Goal: Task Accomplishment & Management: Manage account settings

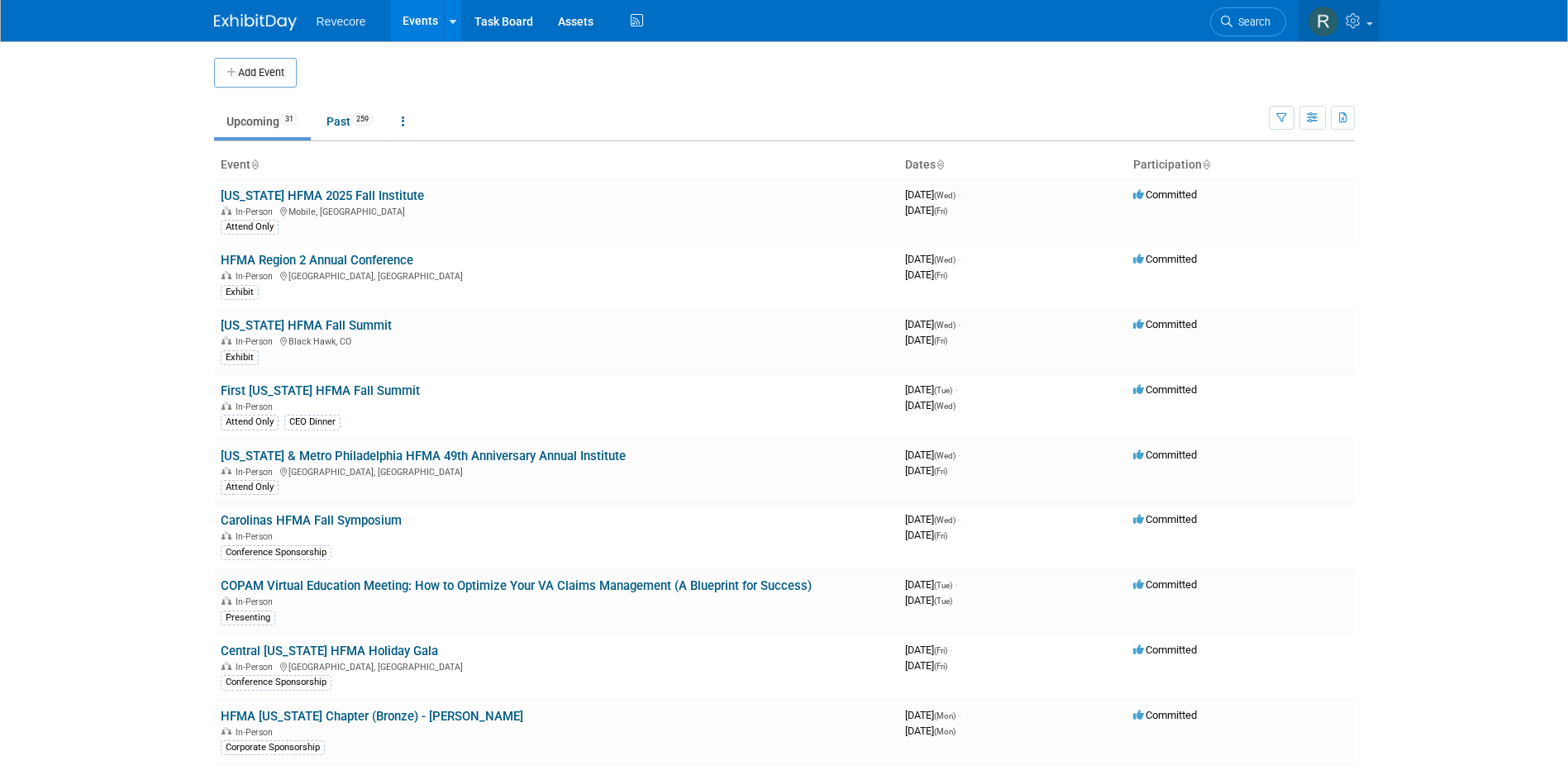
click at [1356, 28] on icon at bounding box center [1355, 20] width 19 height 15
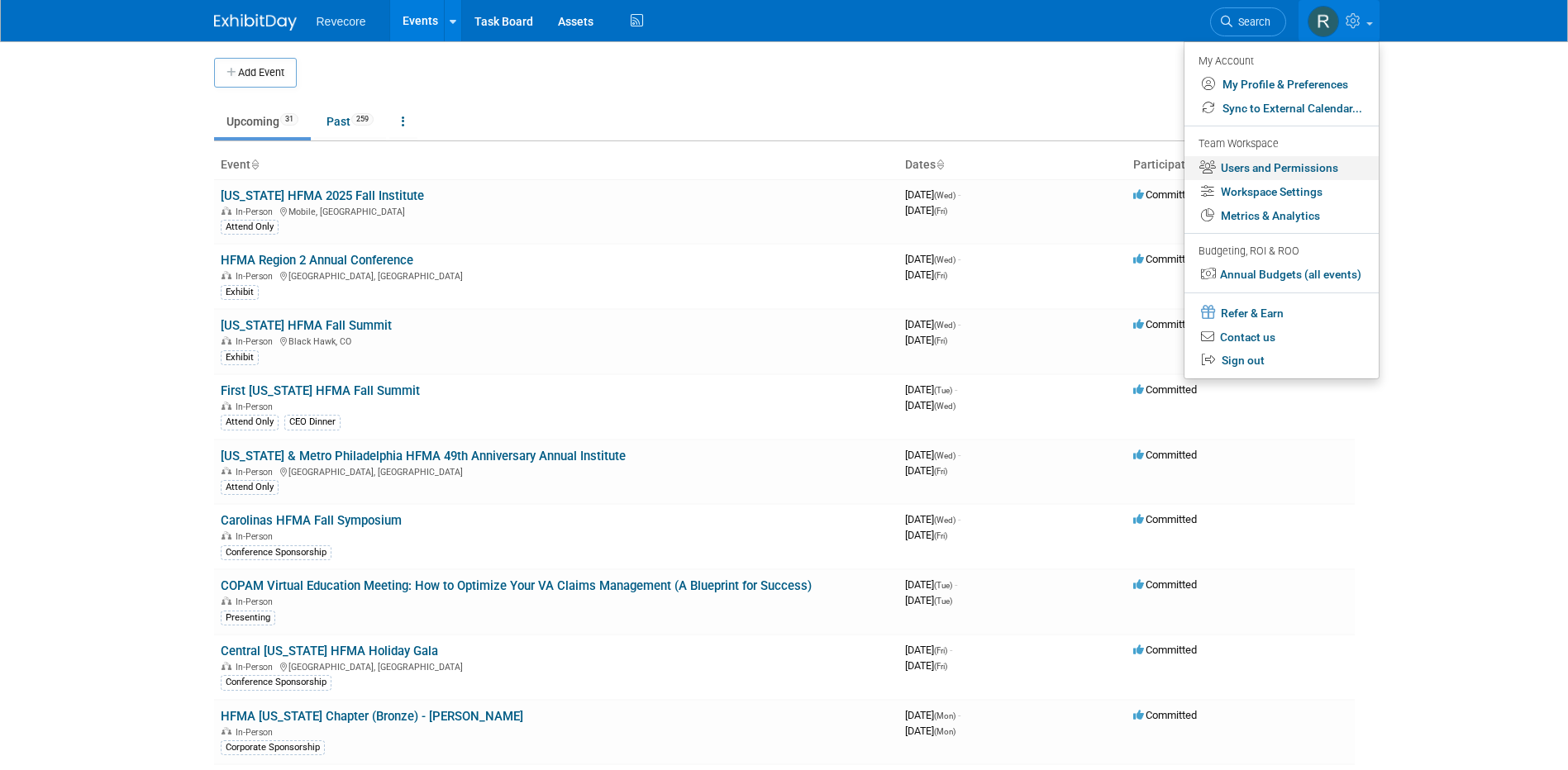
click at [1331, 169] on link "Users and Permissions" at bounding box center [1281, 168] width 194 height 24
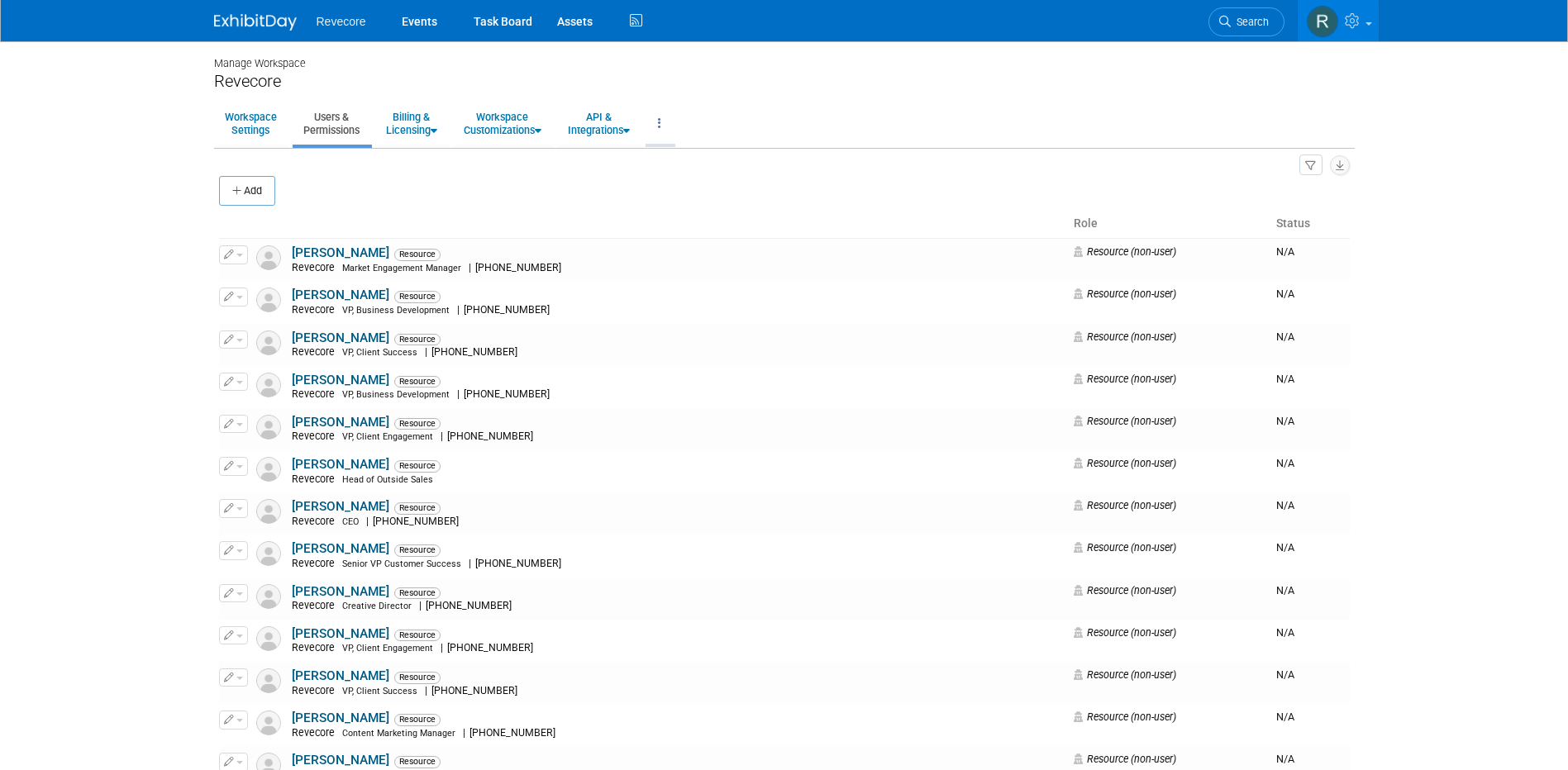
click at [673, 132] on link at bounding box center [659, 124] width 28 height 40
click at [625, 136] on link "API & Integrations" at bounding box center [598, 124] width 84 height 40
click at [513, 132] on link "Workspace Customizations" at bounding box center [503, 124] width 99 height 40
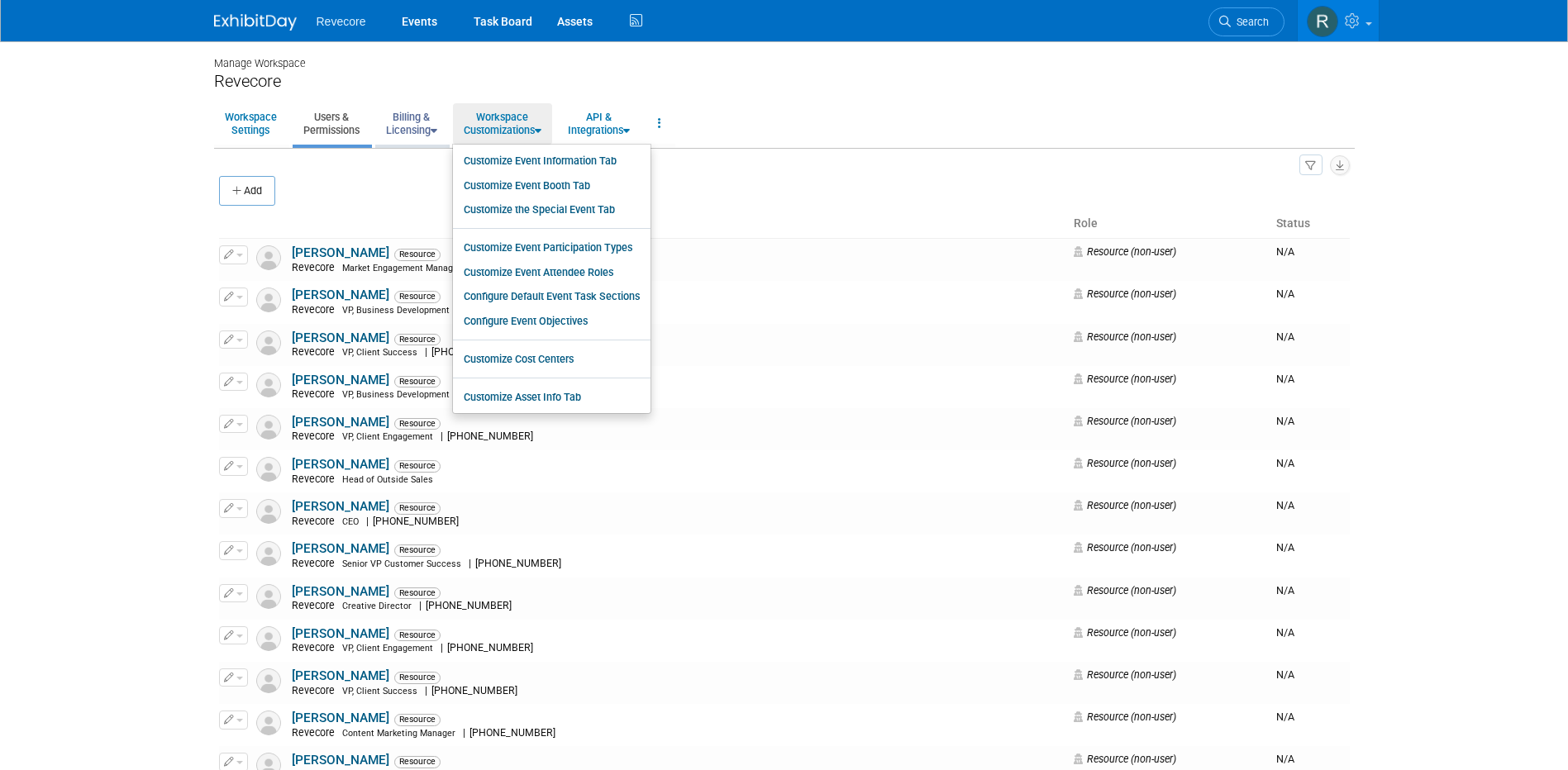
click at [418, 138] on link "Billing & Licensing" at bounding box center [411, 124] width 72 height 40
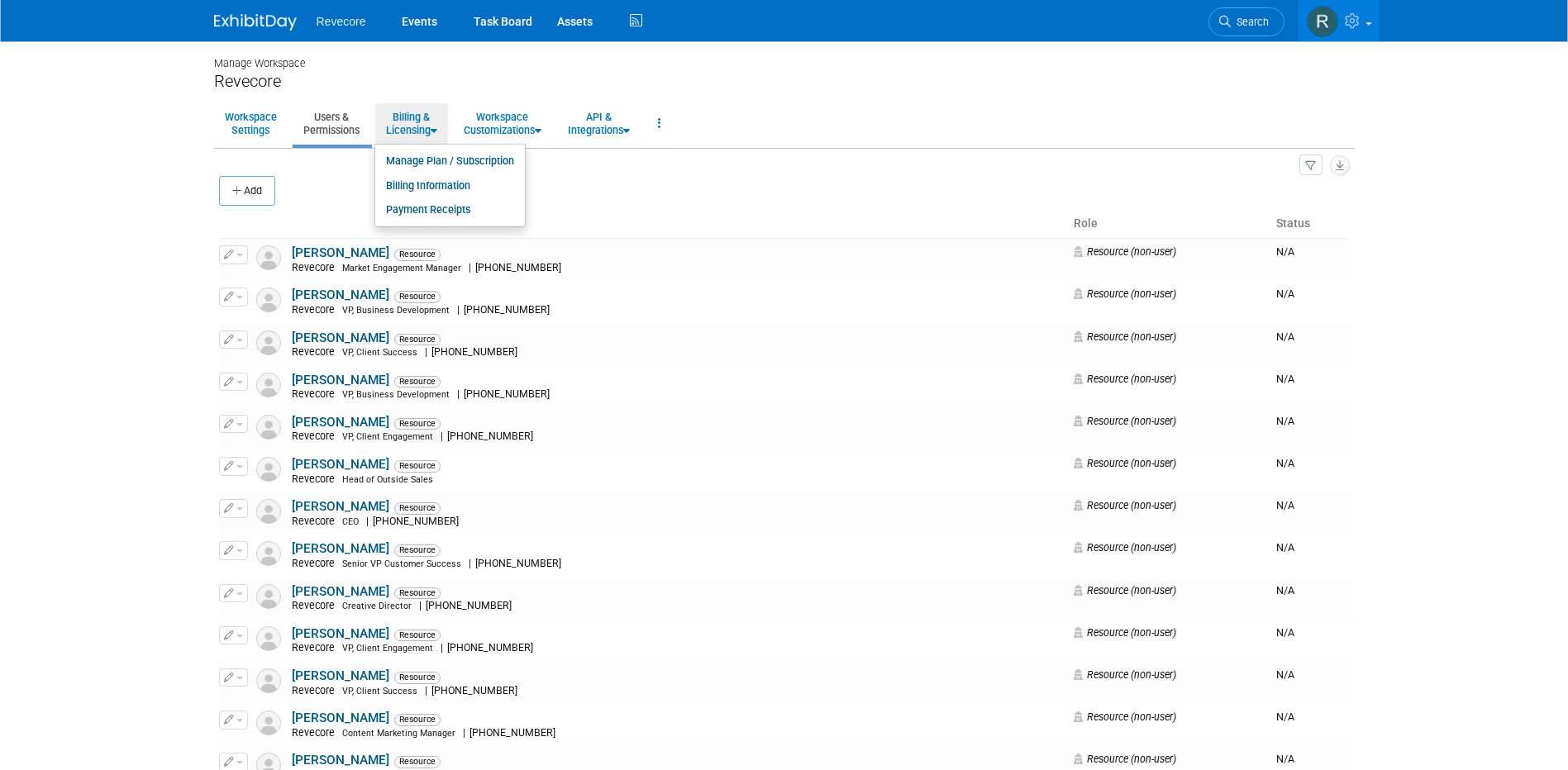
click at [344, 138] on link "Users & Permissions" at bounding box center [331, 124] width 78 height 40
click at [245, 111] on link "Workspace Settings" at bounding box center [251, 124] width 73 height 40
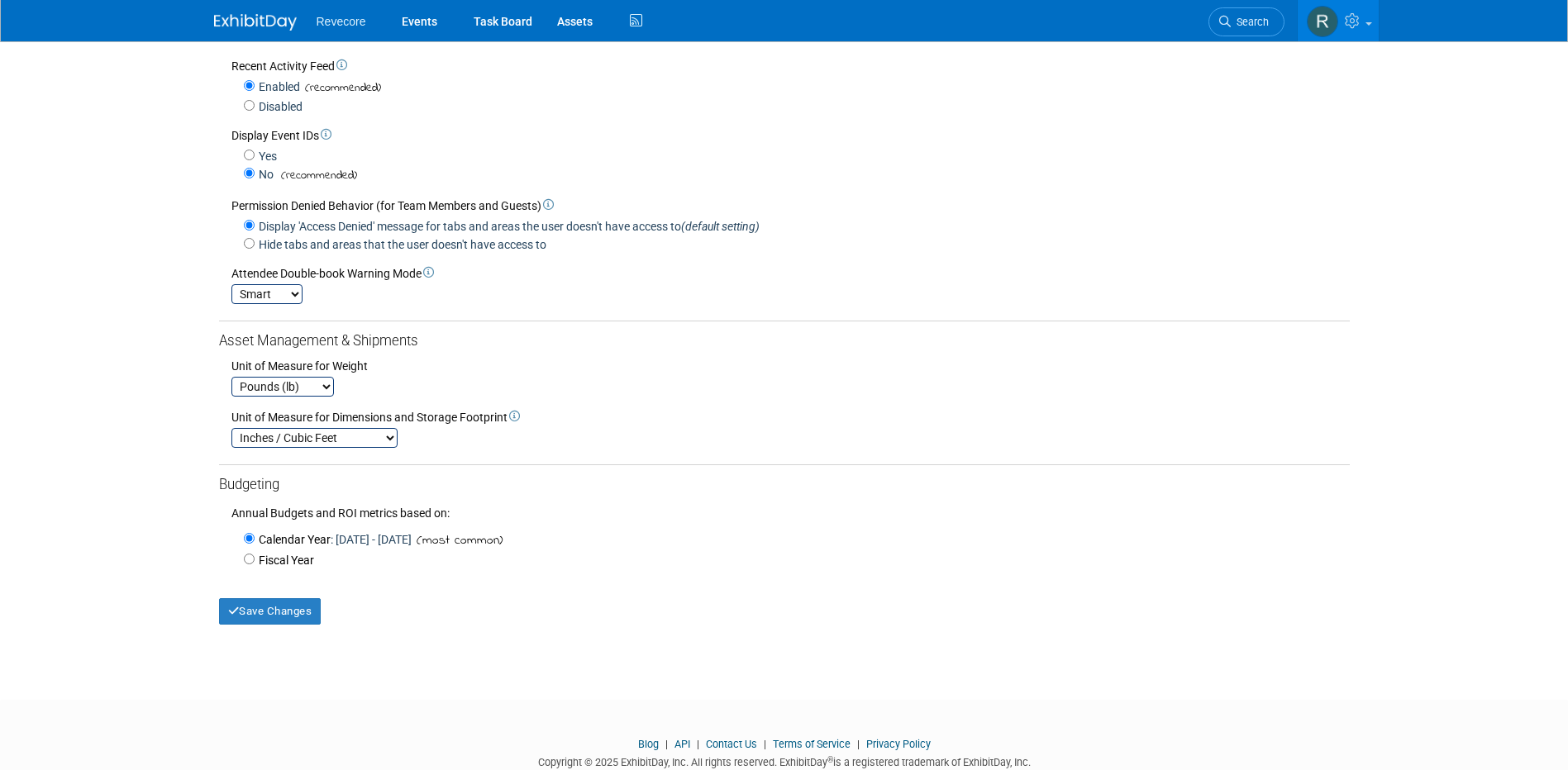
scroll to position [304, 0]
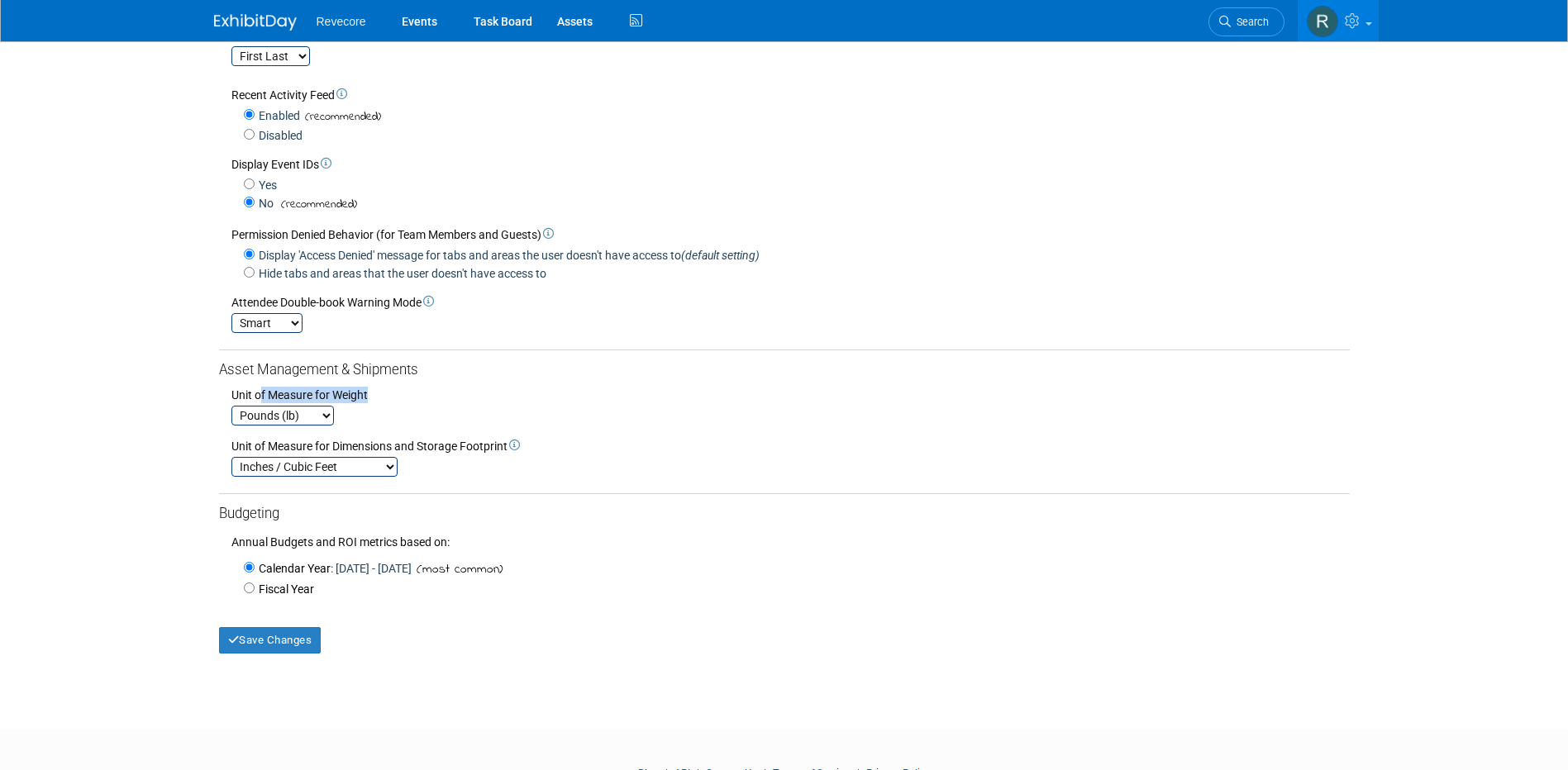
drag, startPoint x: 258, startPoint y: 402, endPoint x: 385, endPoint y: 402, distance: 127.0
click at [385, 402] on div "Unit of Measure for Weight" at bounding box center [791, 395] width 1119 height 17
click at [534, 599] on div "Fiscal Year that starts on the first day of February March April May June July …" at bounding box center [791, 591] width 1119 height 24
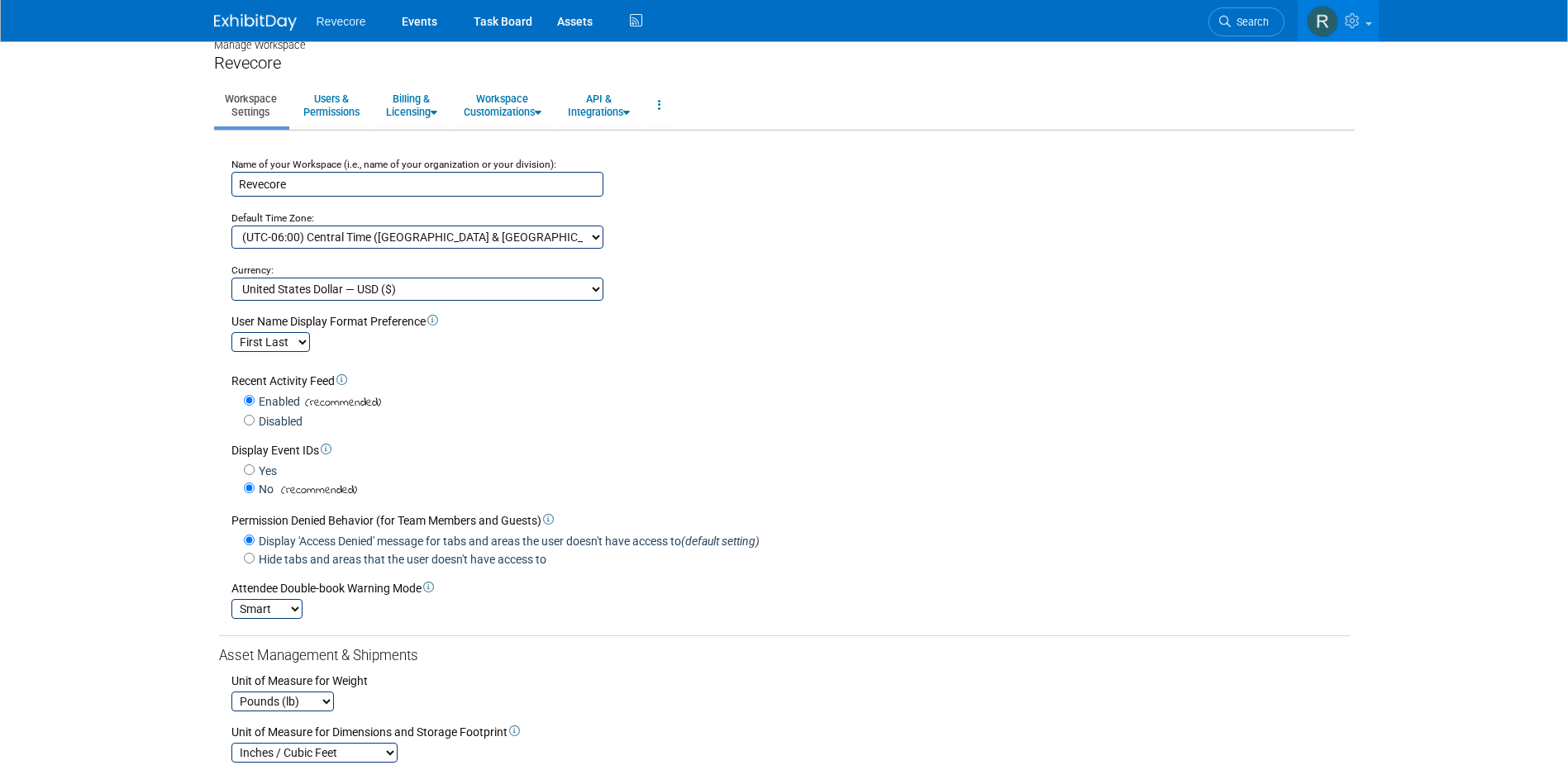
scroll to position [0, 0]
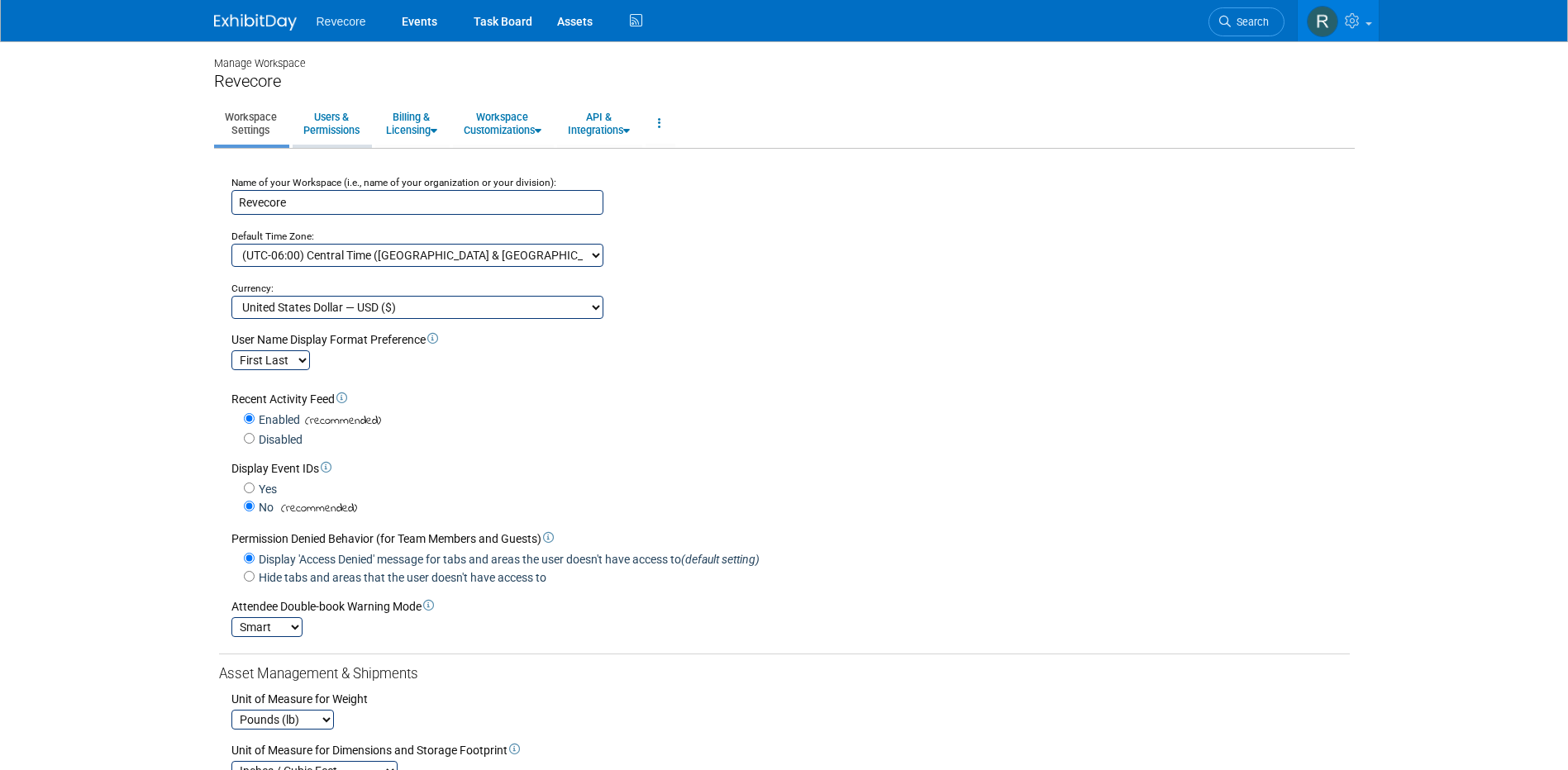
click at [337, 132] on link "Users & Permissions" at bounding box center [331, 124] width 78 height 40
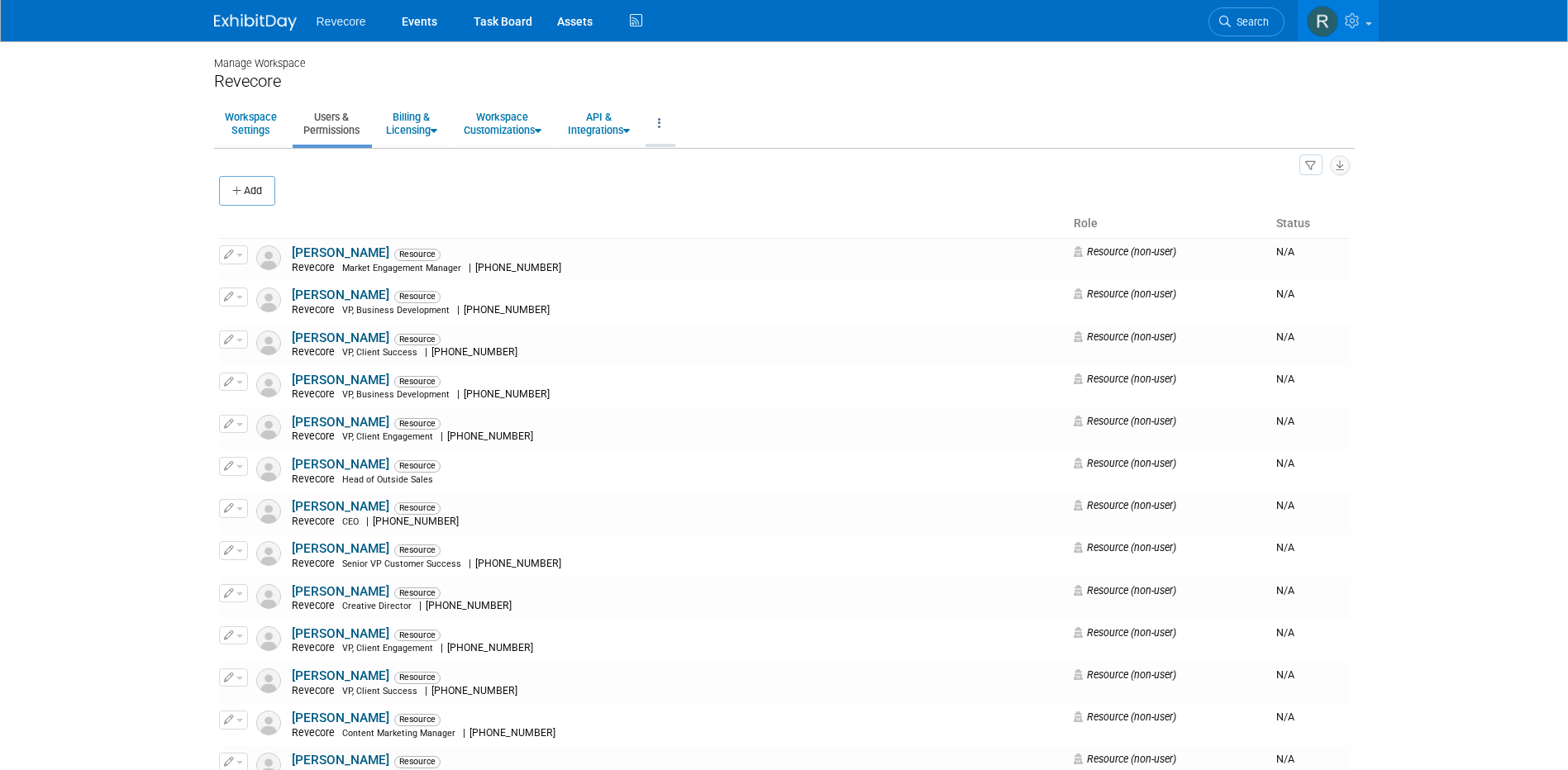
click at [673, 125] on link at bounding box center [659, 124] width 28 height 40
click at [621, 123] on link "API & Integrations" at bounding box center [598, 124] width 84 height 40
click at [506, 131] on link "Workspace Customizations" at bounding box center [503, 124] width 99 height 40
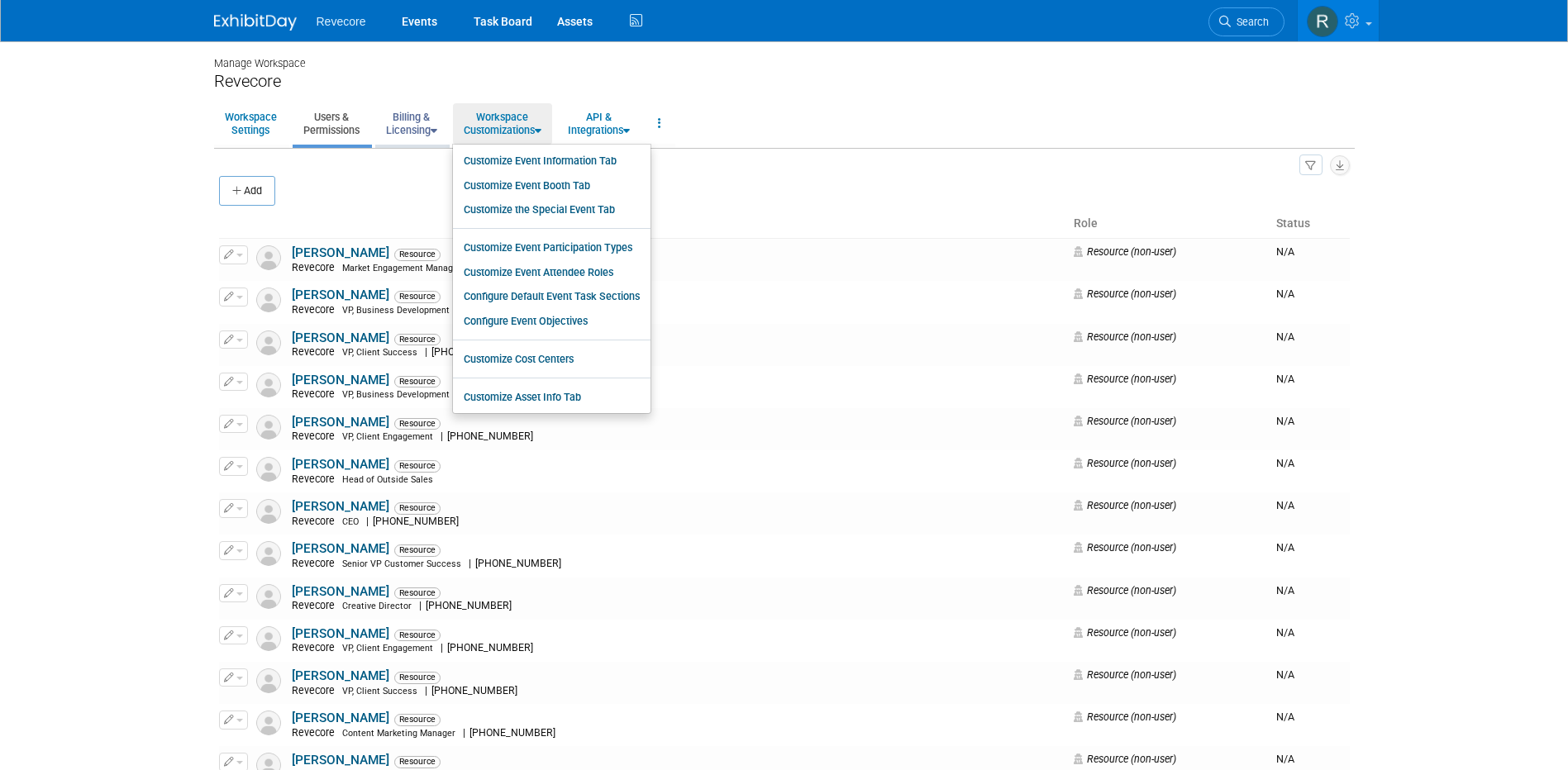
click at [413, 137] on link "Billing & Licensing" at bounding box center [411, 124] width 72 height 40
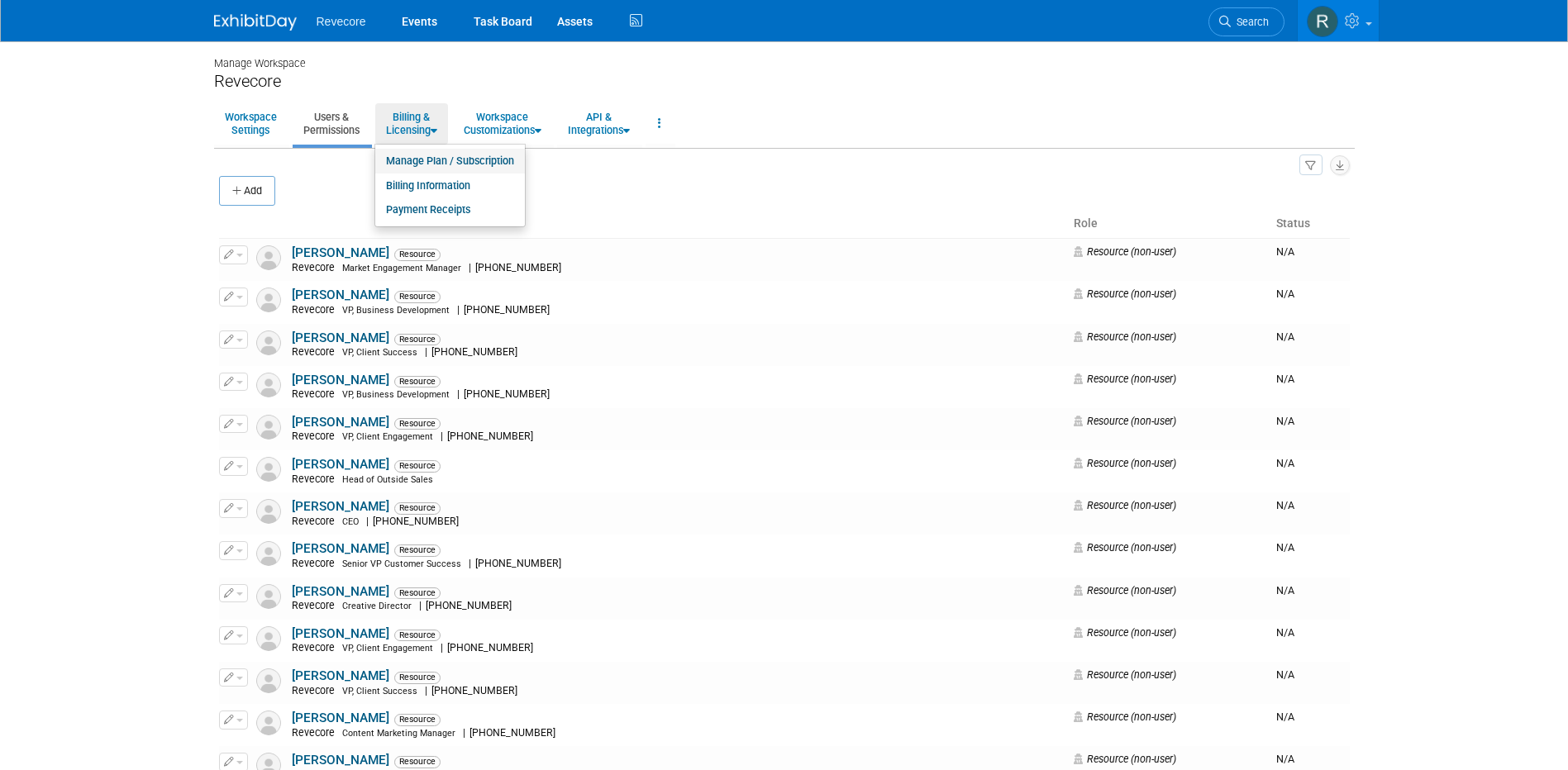
click at [422, 162] on link "Manage Plan / Subscription" at bounding box center [450, 161] width 150 height 24
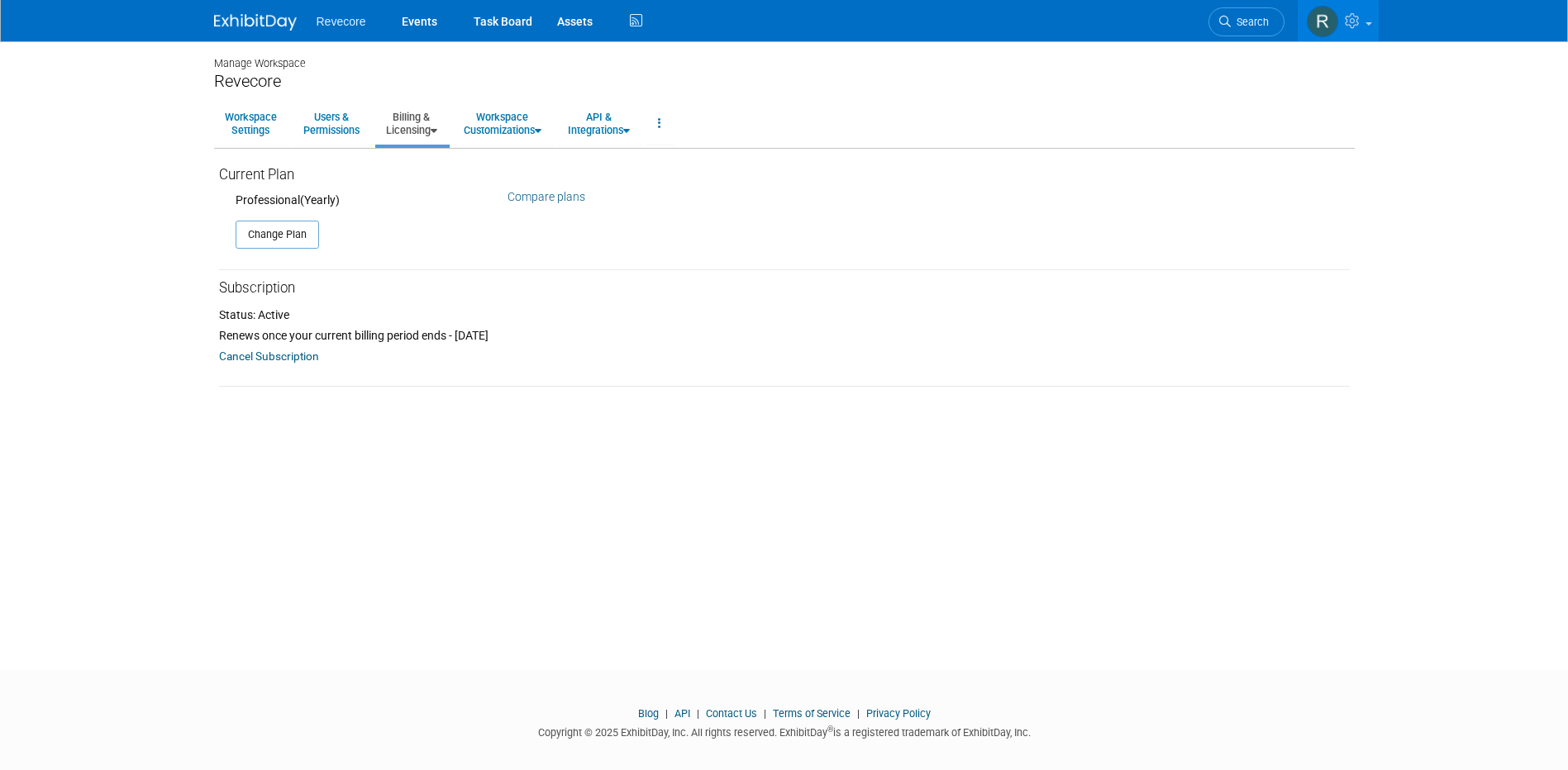
click at [409, 132] on link "Billing & Licensing" at bounding box center [411, 124] width 72 height 40
click at [352, 133] on link "Users & Permissions" at bounding box center [331, 124] width 78 height 40
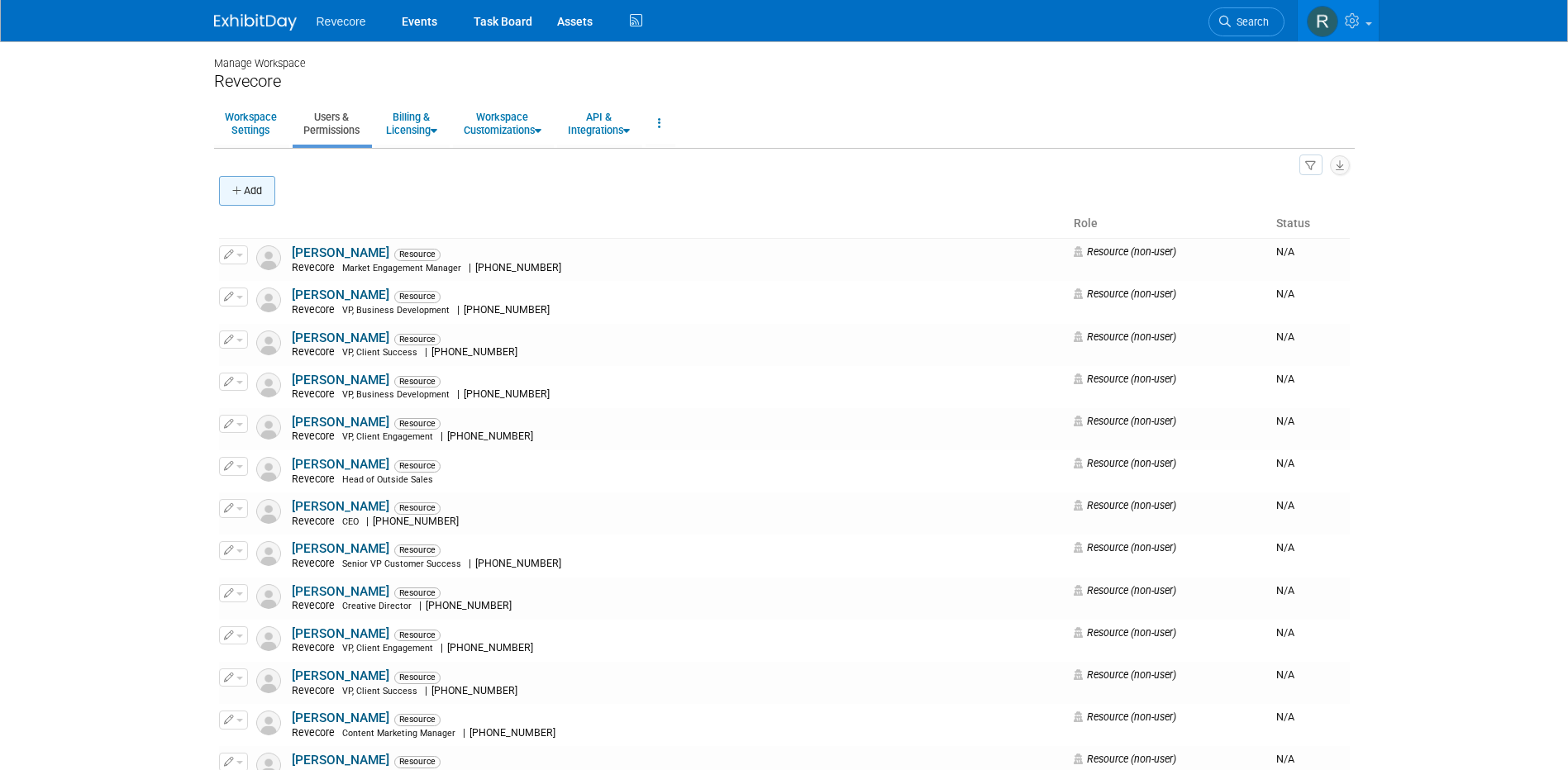
click at [240, 179] on button "Add" at bounding box center [247, 191] width 57 height 30
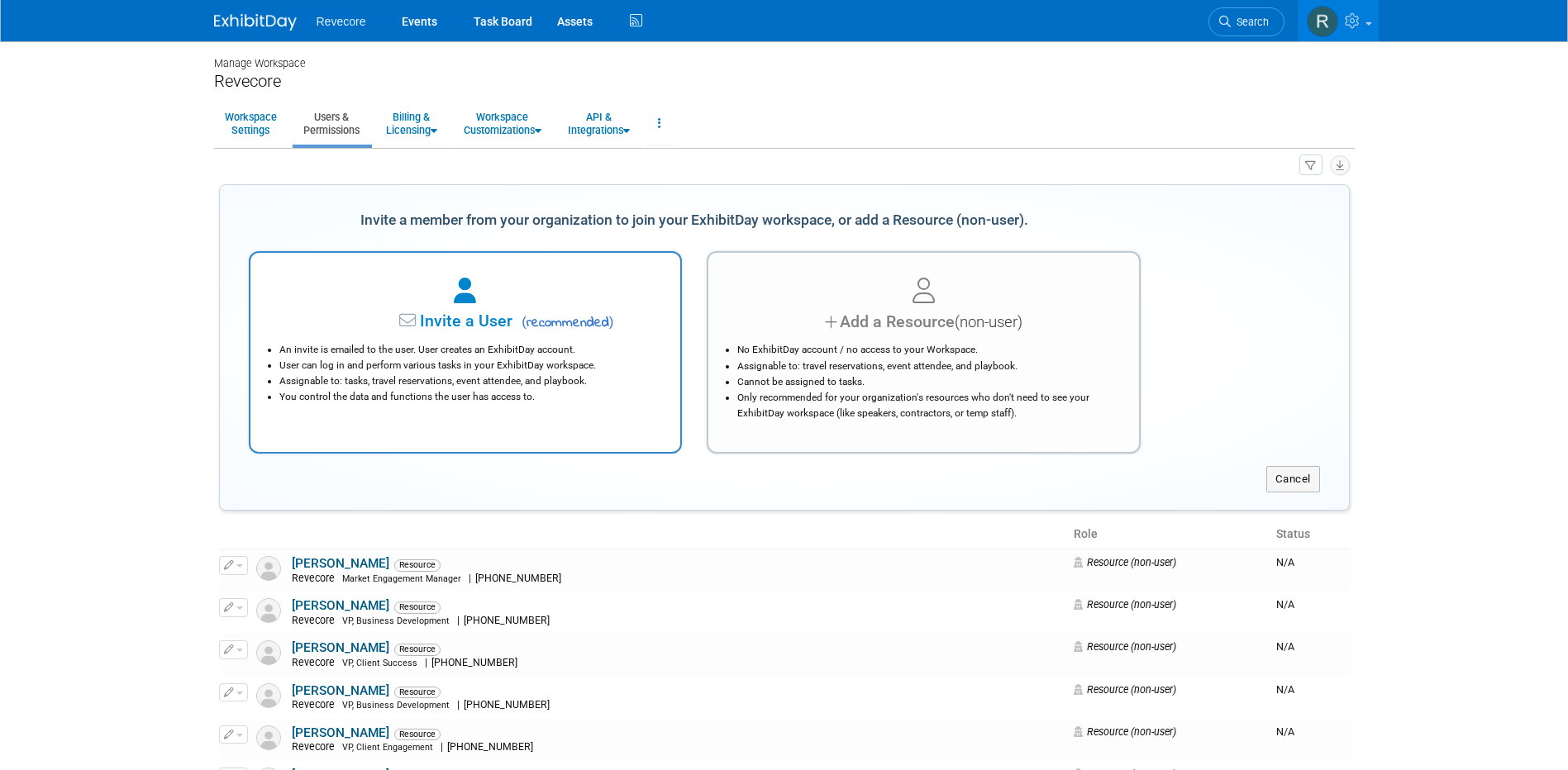
click at [531, 389] on li "You control the data and functions the user has access to." at bounding box center [470, 397] width 381 height 16
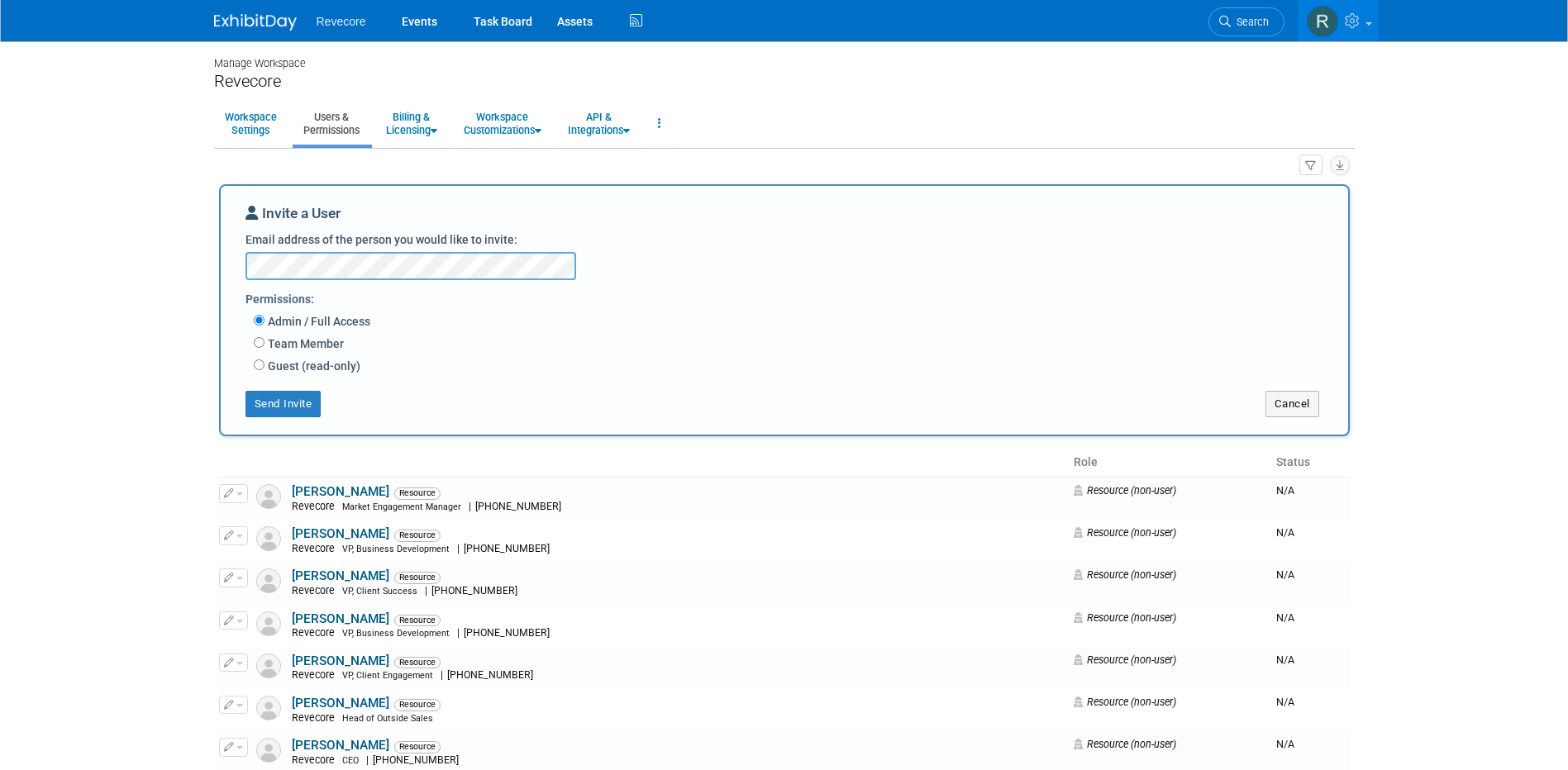
click at [170, 340] on body "Revecore Events Task Board Assets" at bounding box center [784, 385] width 1568 height 770
click at [1361, 22] on icon at bounding box center [1355, 20] width 19 height 15
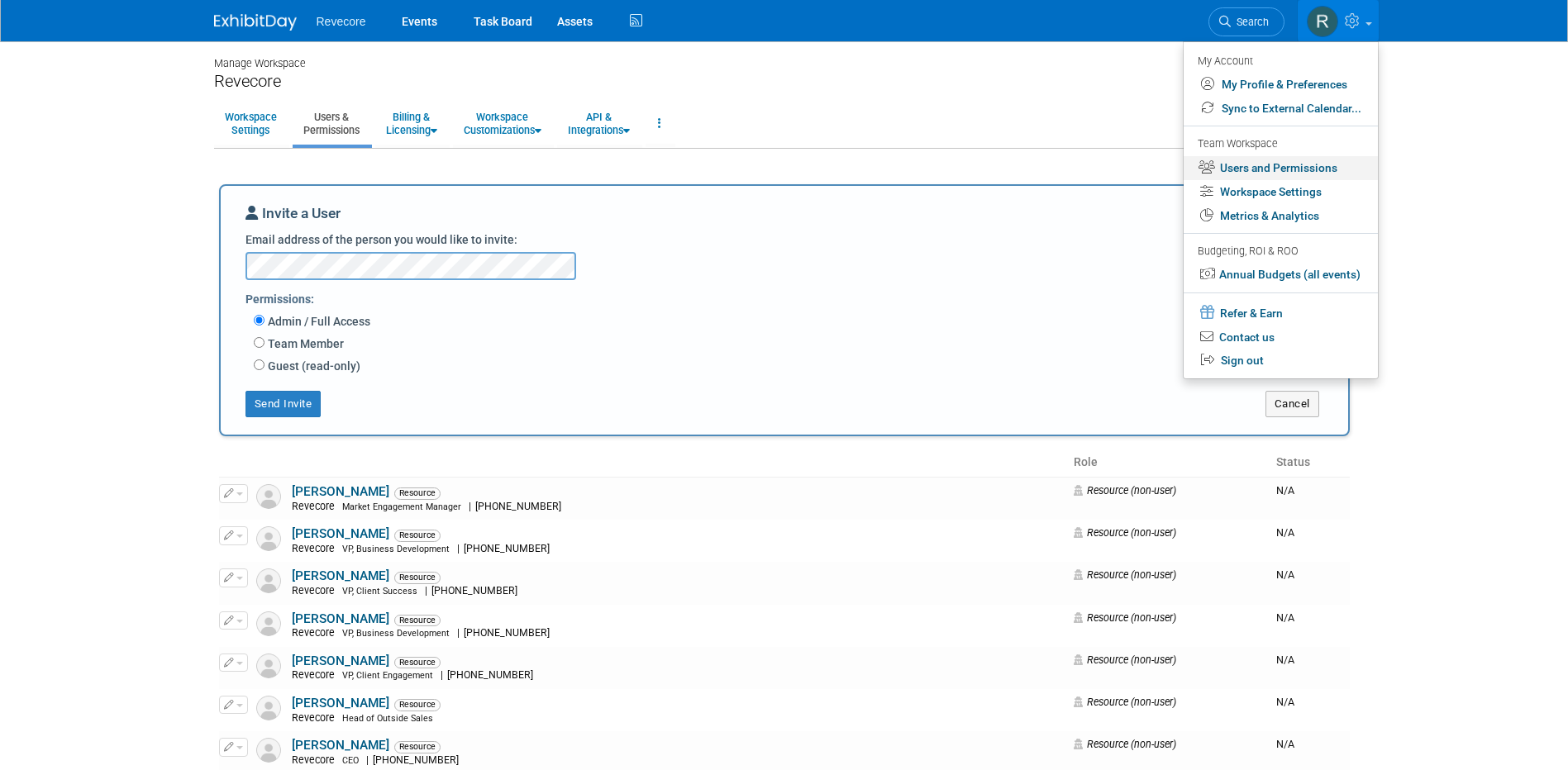
click at [1324, 170] on link "Users and Permissions" at bounding box center [1281, 168] width 194 height 24
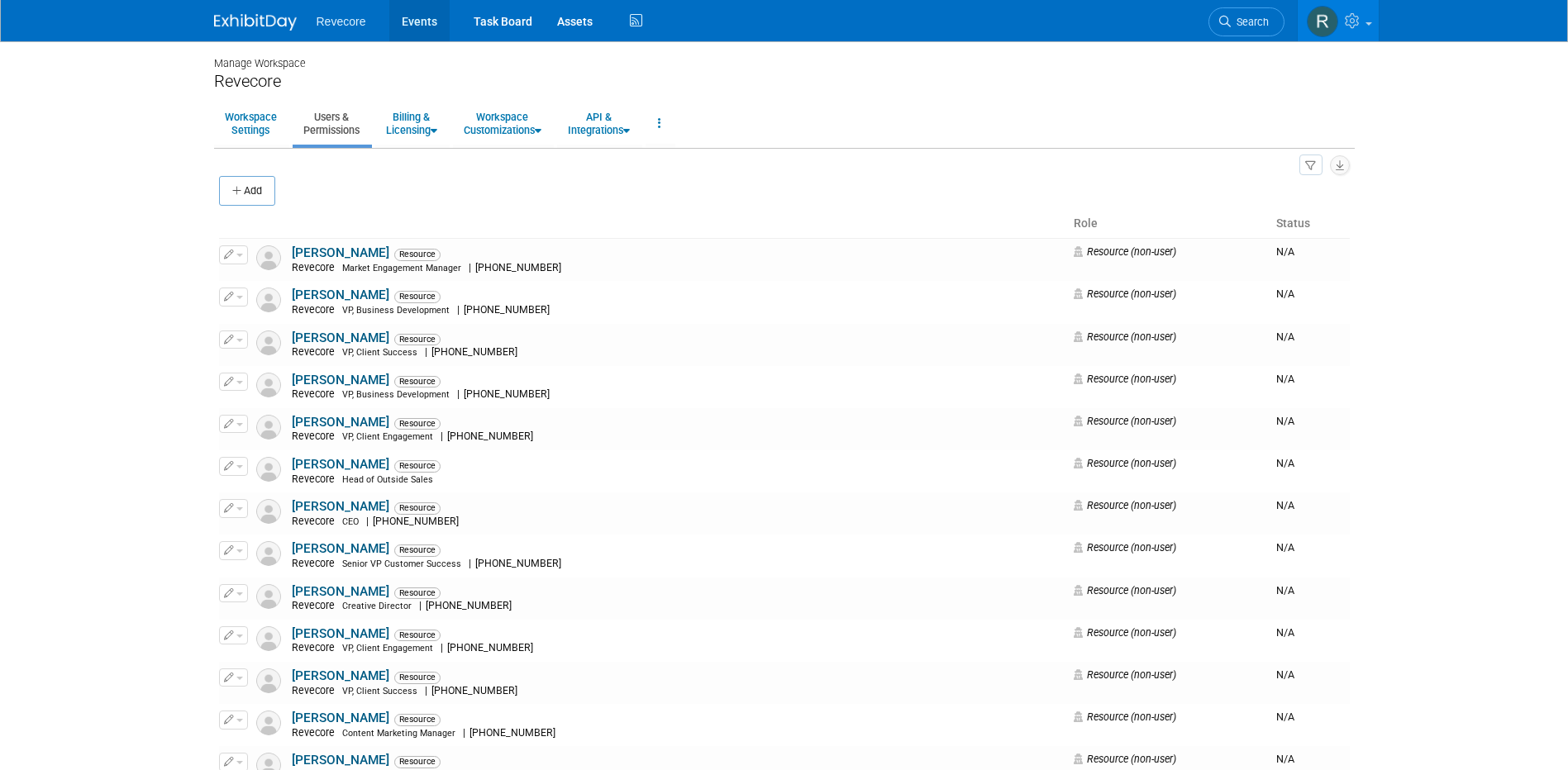
click at [419, 19] on link "Events" at bounding box center [419, 20] width 60 height 41
